Goal: Find specific page/section: Find specific page/section

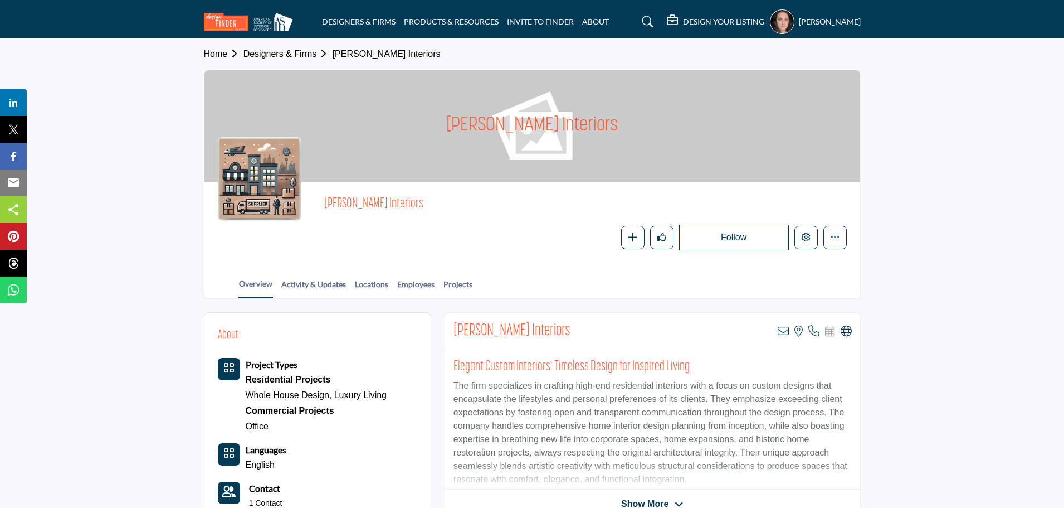
drag, startPoint x: 407, startPoint y: 201, endPoint x: 325, endPoint y: 202, distance: 81.9
click at [325, 202] on span "J. Stephens Interiors" at bounding box center [449, 204] width 251 height 18
copy span "J. Stephens Interiors"
click at [799, 19] on h5 "[PERSON_NAME]" at bounding box center [830, 21] width 62 height 11
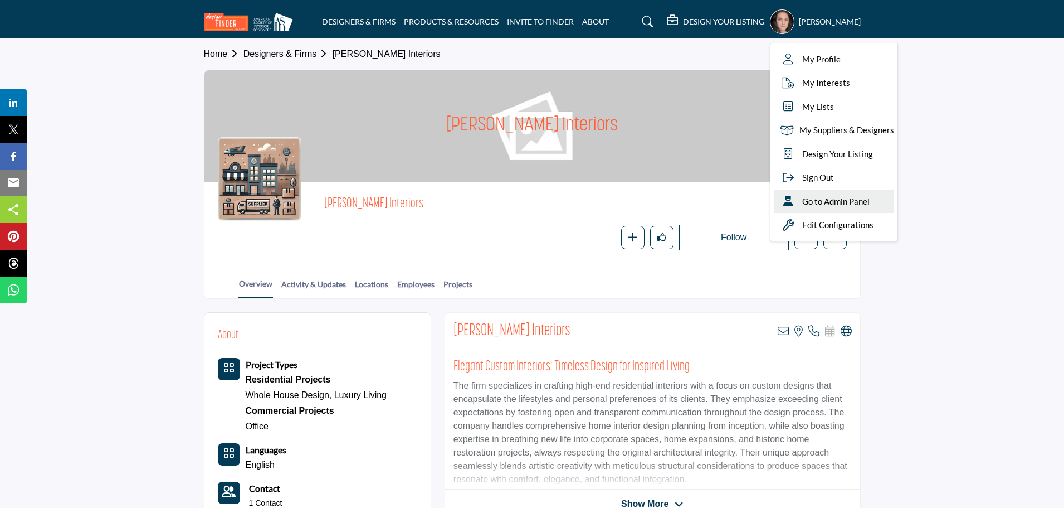
click at [808, 202] on span "Go to Admin Panel" at bounding box center [835, 201] width 67 height 13
